Goal: Task Accomplishment & Management: Manage account settings

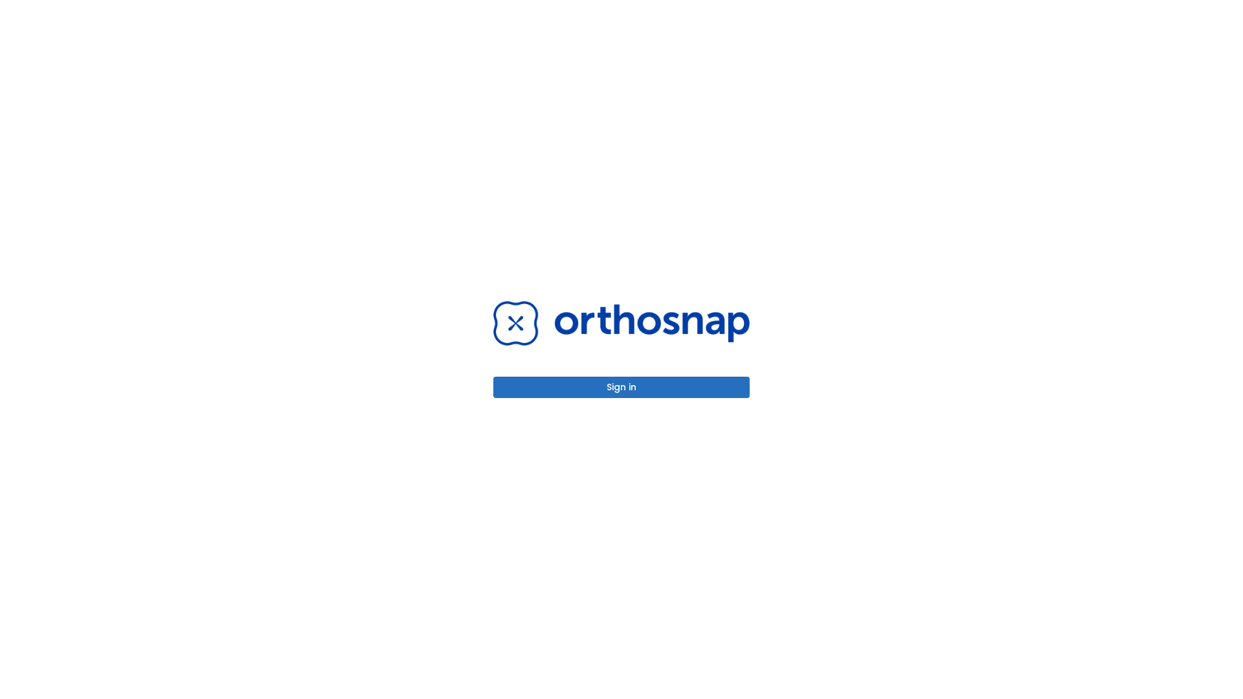
click at [621, 387] on button "Sign in" at bounding box center [621, 387] width 256 height 21
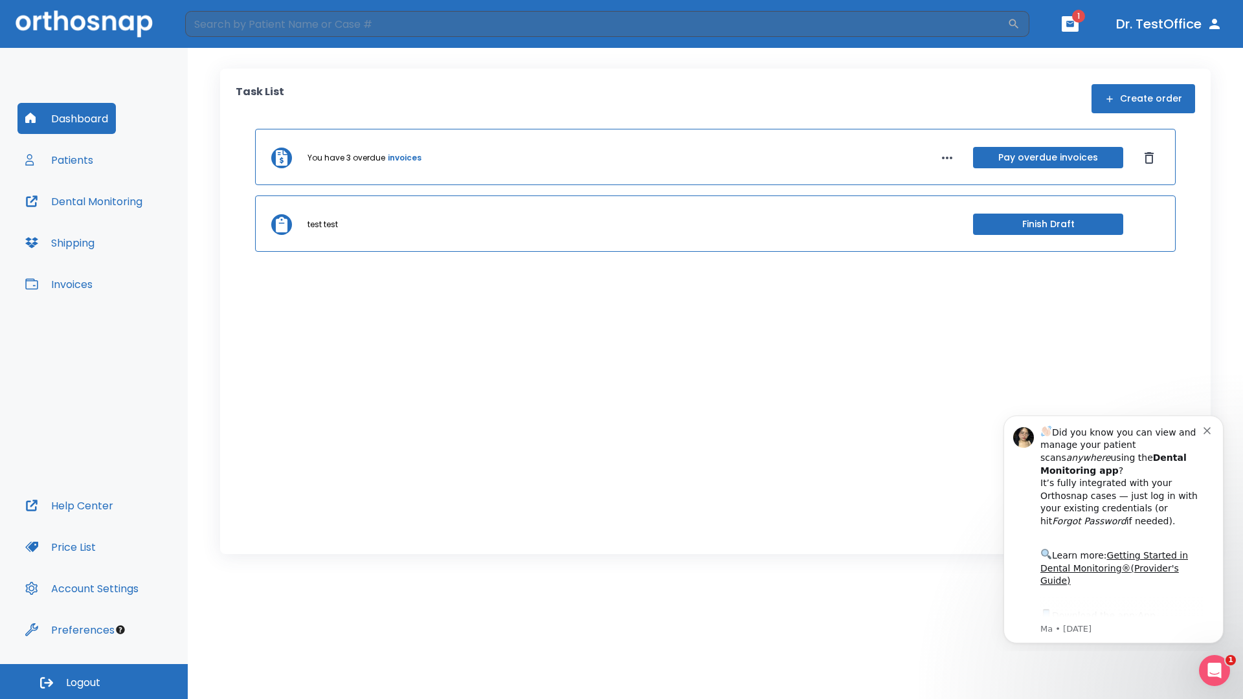
click at [94, 682] on span "Logout" at bounding box center [83, 683] width 34 height 14
